Goal: Task Accomplishment & Management: Use online tool/utility

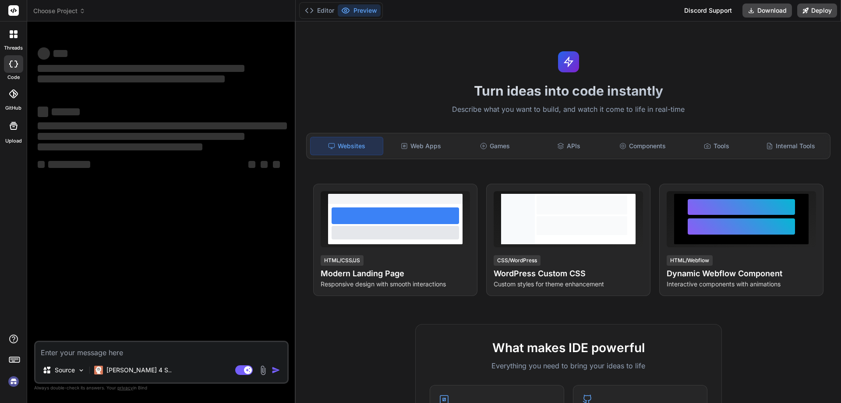
click at [10, 383] on img at bounding box center [13, 381] width 15 height 15
type textarea "x"
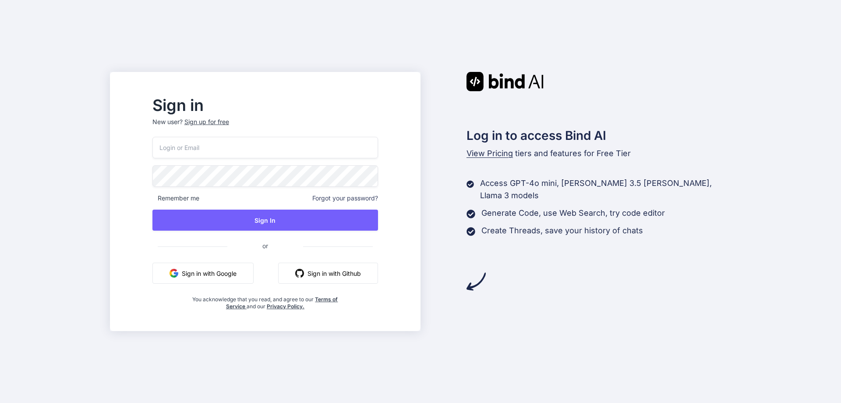
click at [281, 150] on input "email" at bounding box center [266, 147] width 226 height 21
type input "xatonubu@forexnews.bg"
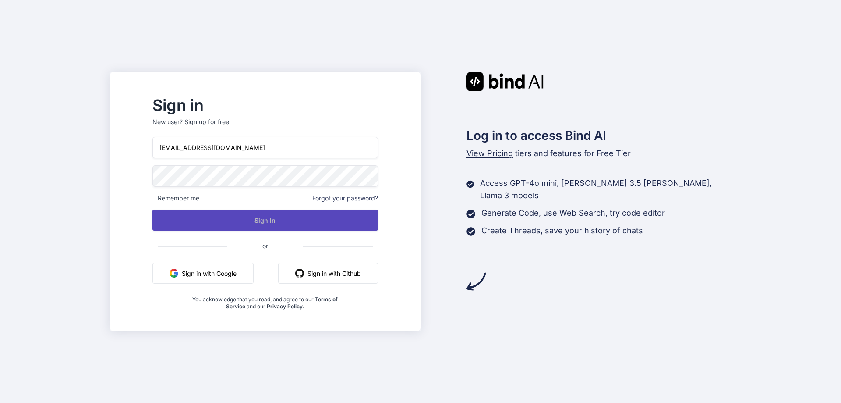
click at [287, 213] on button "Sign In" at bounding box center [266, 219] width 226 height 21
